Goal: Task Accomplishment & Management: Use online tool/utility

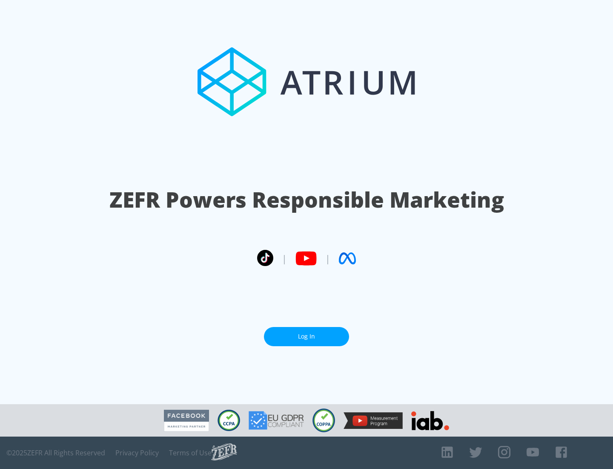
click at [307, 333] on link "Log In" at bounding box center [306, 336] width 85 height 19
